Goal: Navigation & Orientation: Find specific page/section

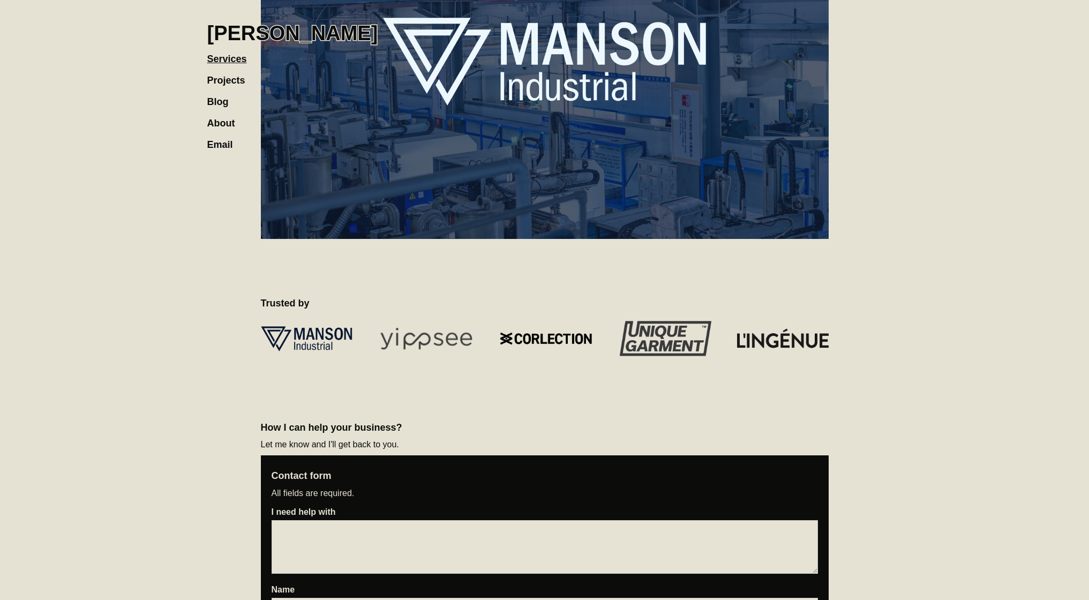
scroll to position [1310, 0]
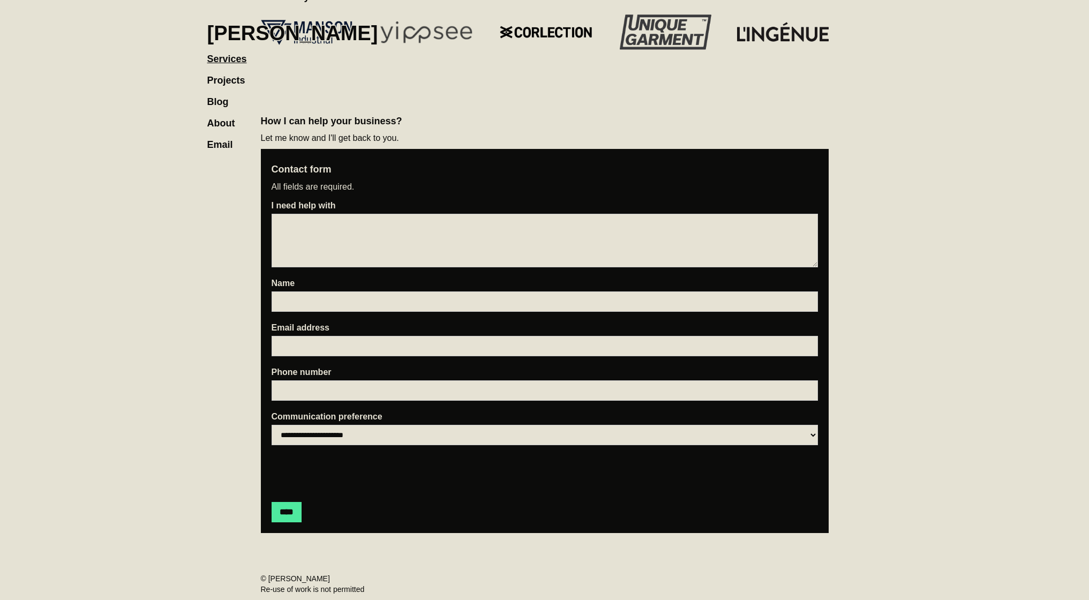
click at [223, 121] on link "About" at bounding box center [226, 117] width 39 height 21
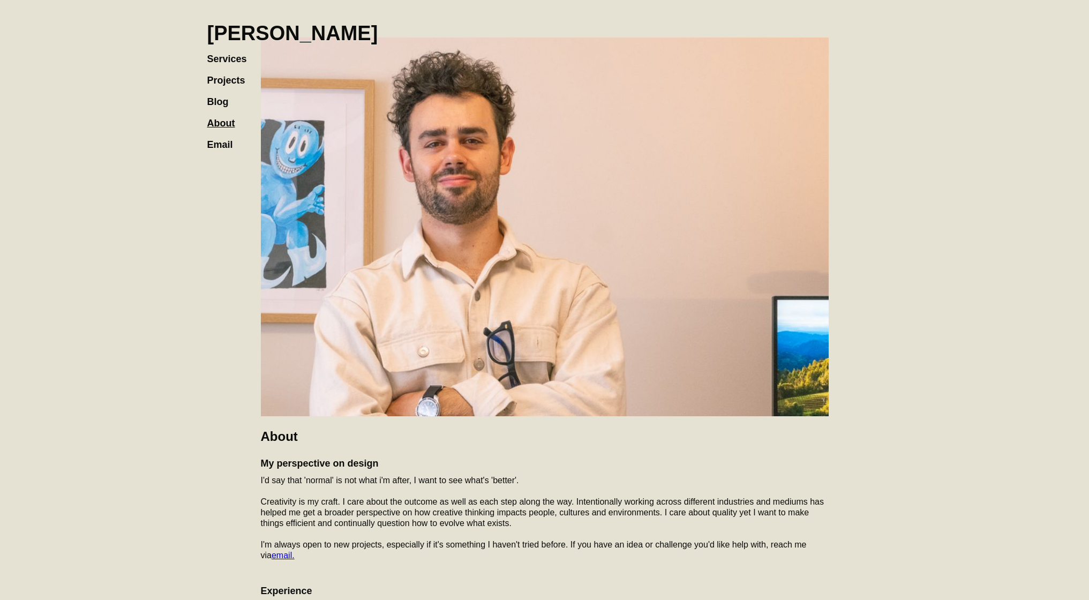
click at [209, 76] on link "Projects" at bounding box center [231, 74] width 49 height 21
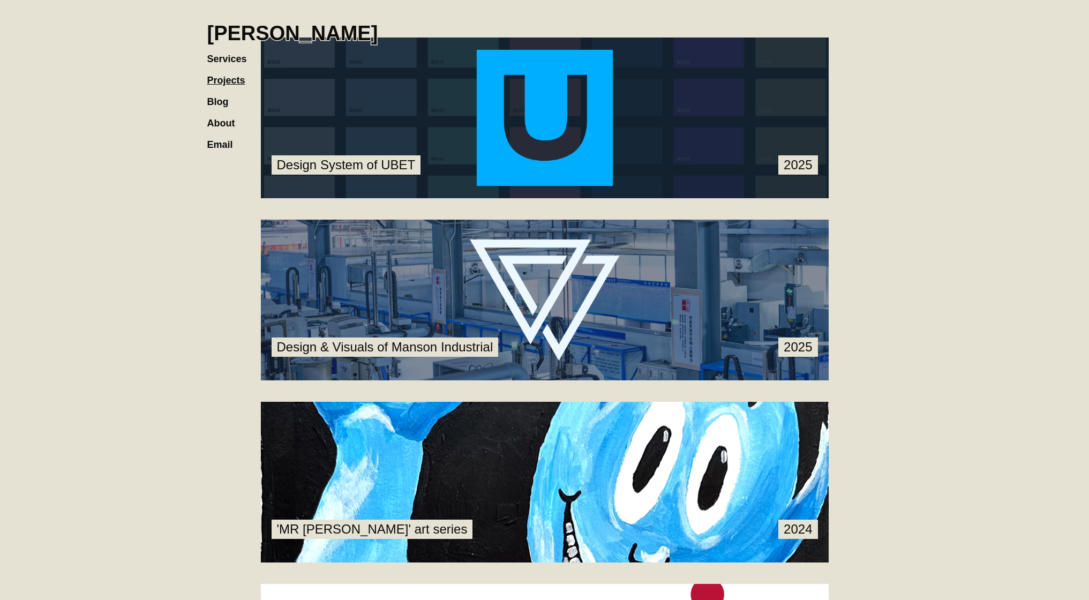
click at [545, 133] on link at bounding box center [545, 117] width 568 height 161
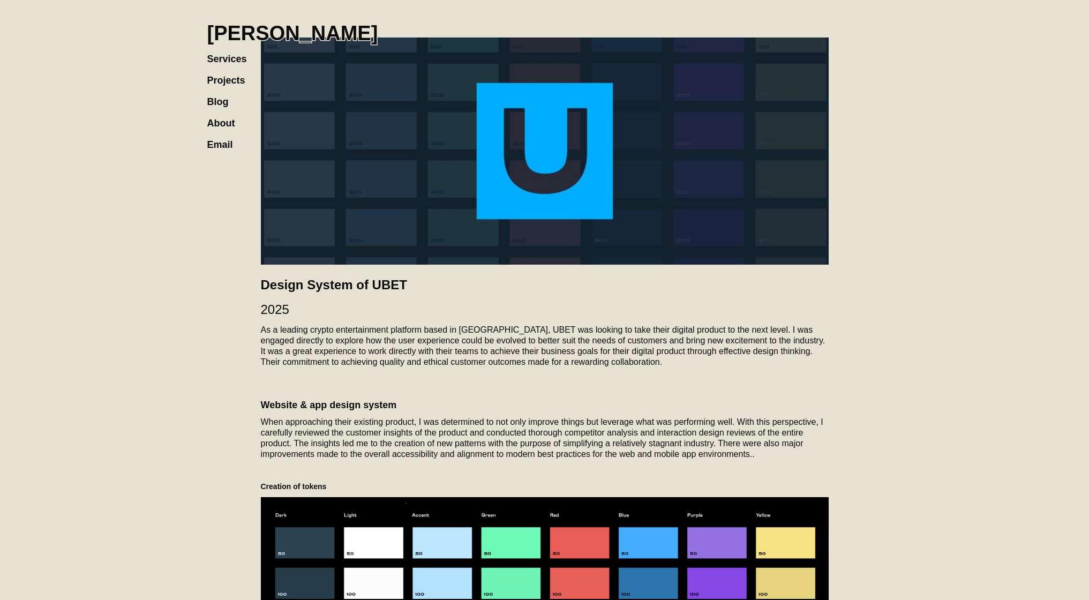
click at [235, 26] on h1 "[PERSON_NAME]" at bounding box center [292, 33] width 171 height 24
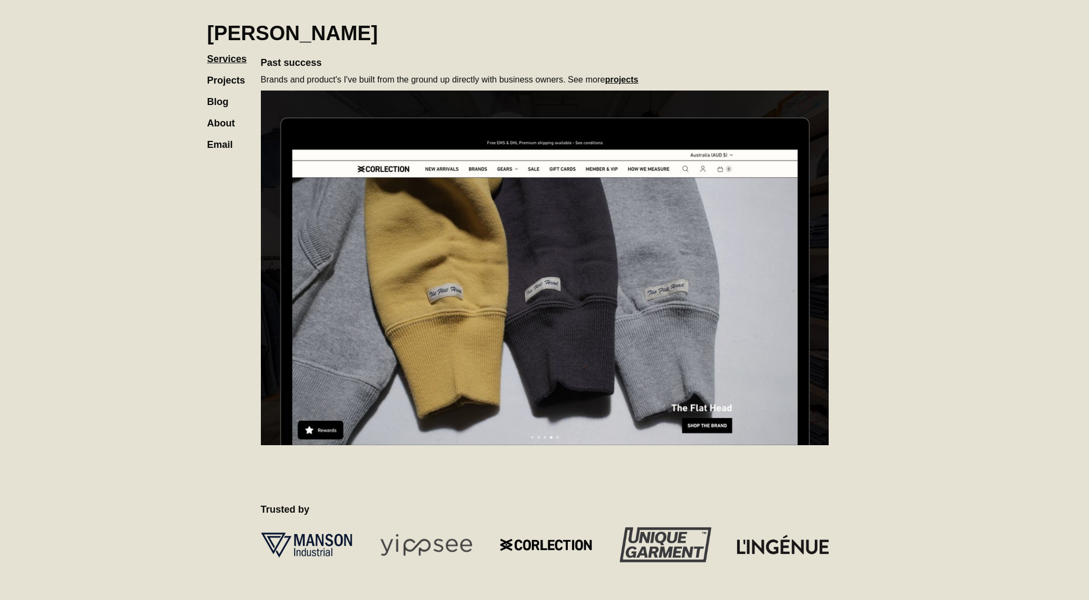
scroll to position [781, 0]
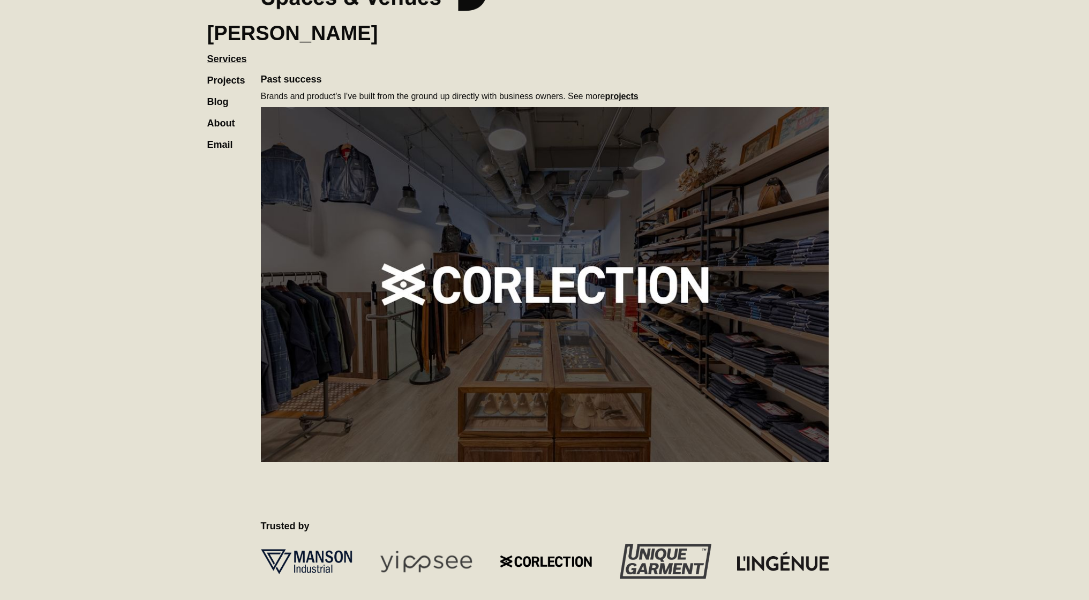
click at [904, 174] on section "**********" at bounding box center [544, 160] width 1089 height 1883
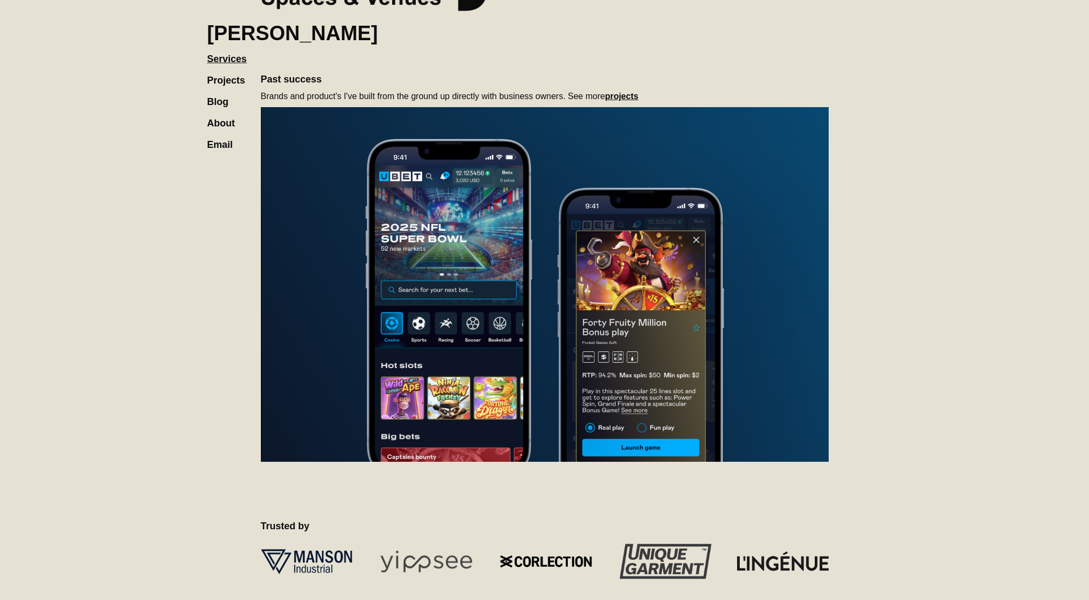
drag, startPoint x: 802, startPoint y: 178, endPoint x: 1091, endPoint y: 16, distance: 331.0
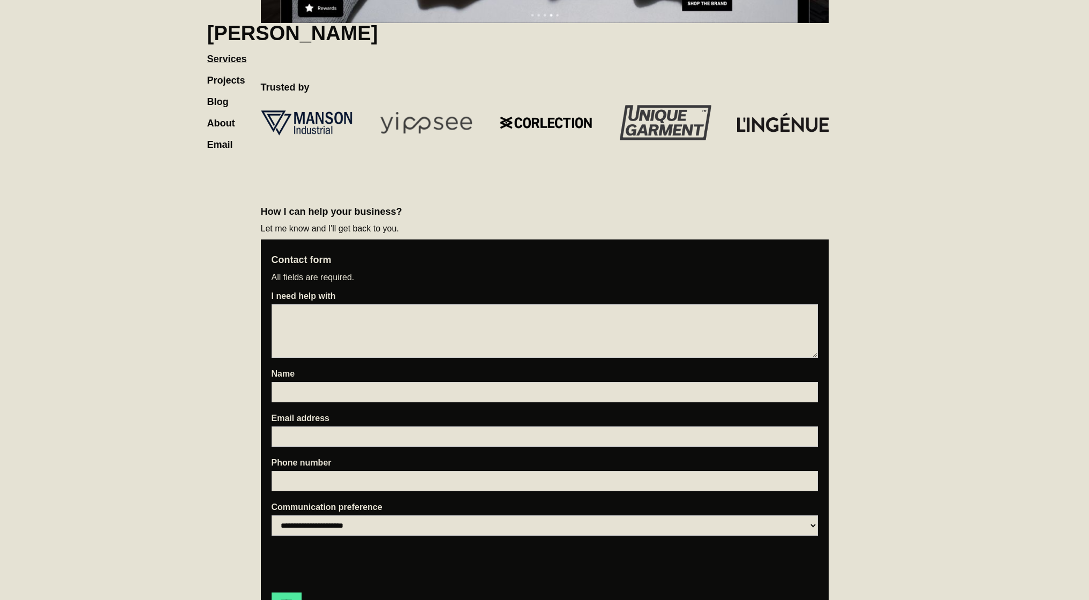
scroll to position [1252, 0]
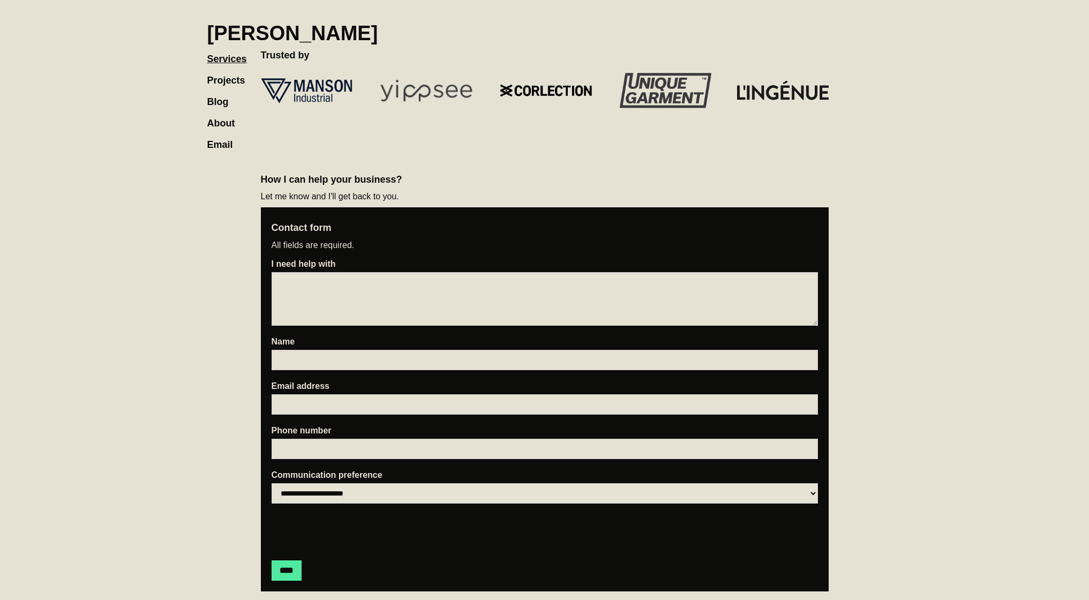
click at [787, 87] on img at bounding box center [545, 90] width 568 height 47
click at [222, 82] on link "Projects" at bounding box center [231, 74] width 49 height 21
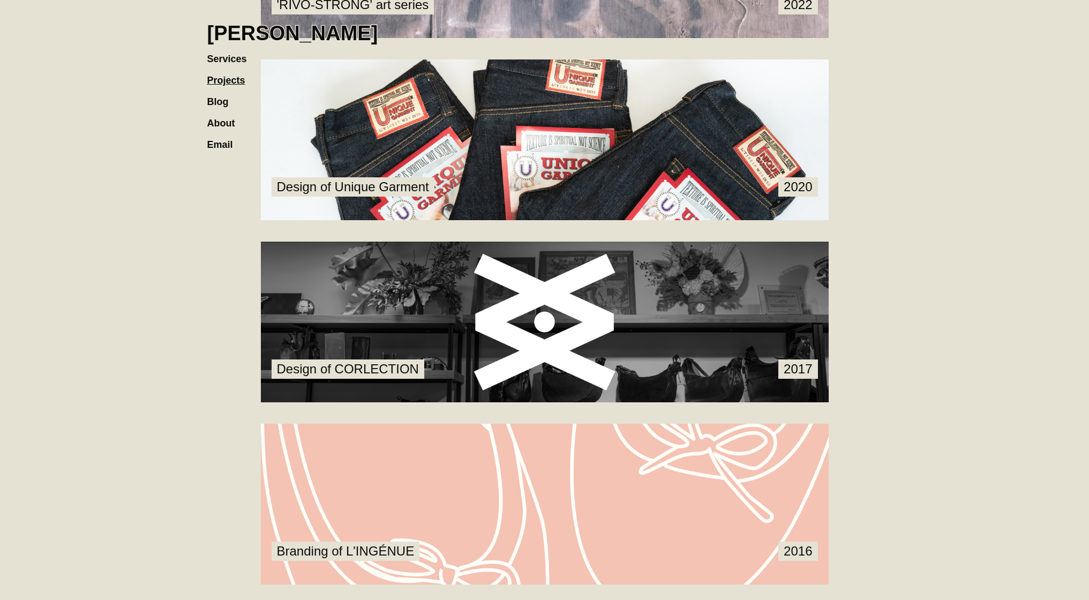
scroll to position [1051, 0]
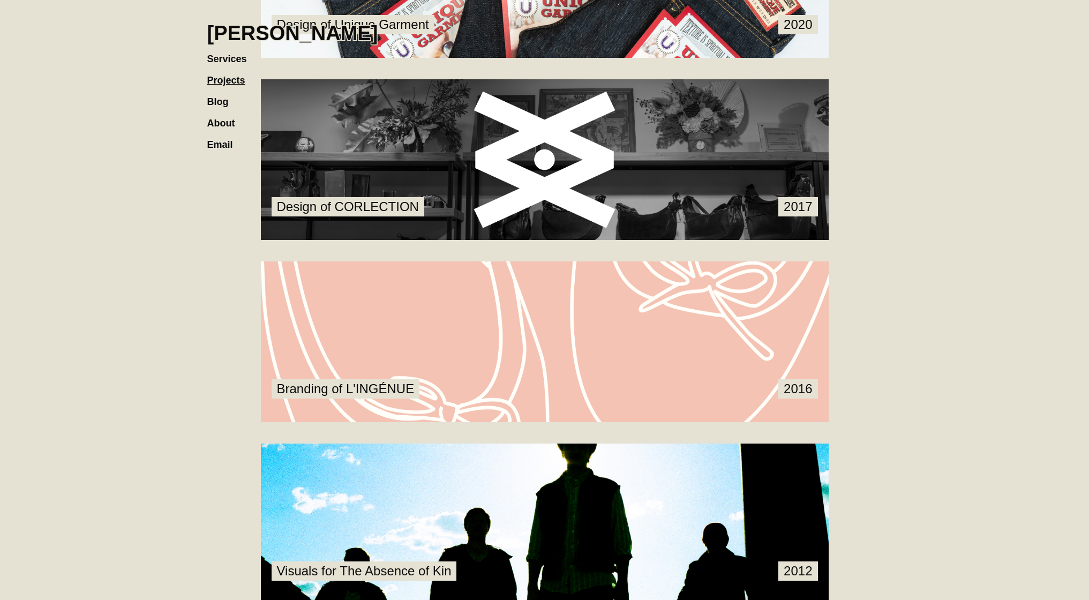
click at [534, 362] on link at bounding box center [545, 341] width 568 height 161
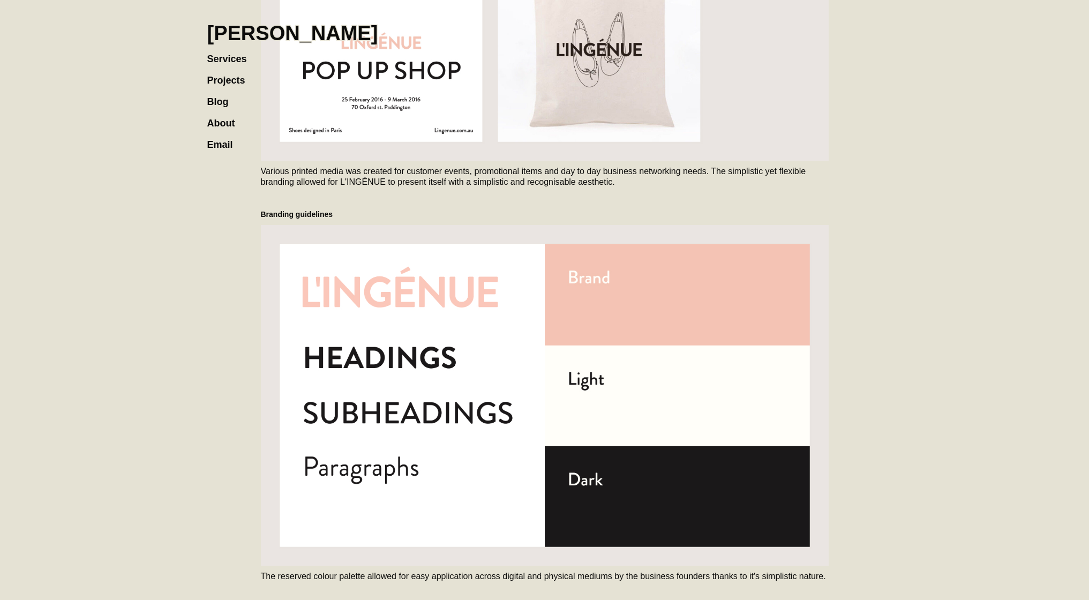
scroll to position [1019, 0]
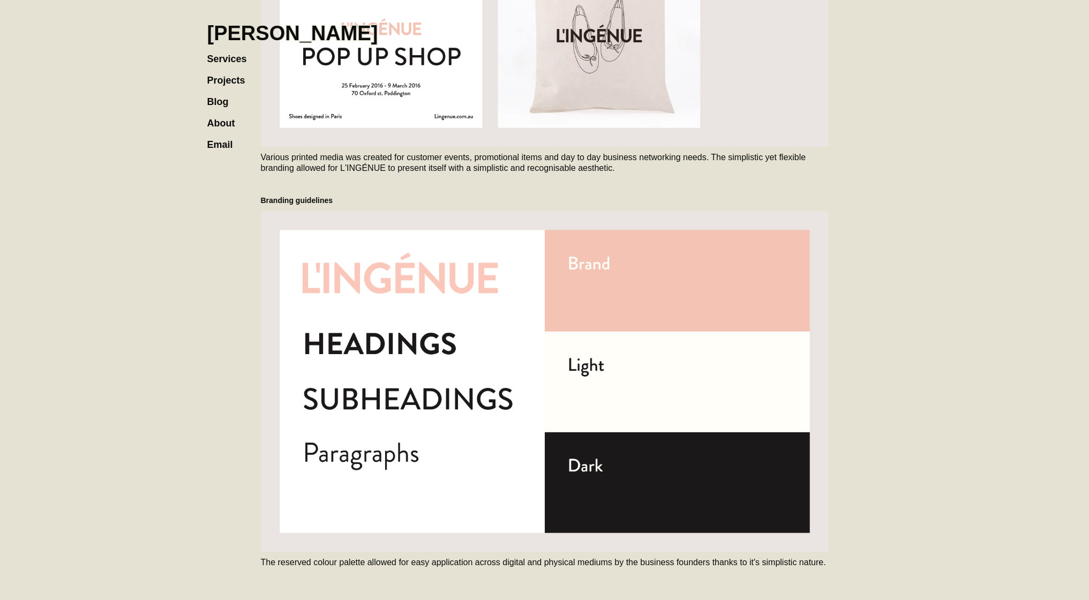
drag, startPoint x: 677, startPoint y: 484, endPoint x: 347, endPoint y: 5, distance: 581.7
